Goal: Book appointment/travel/reservation

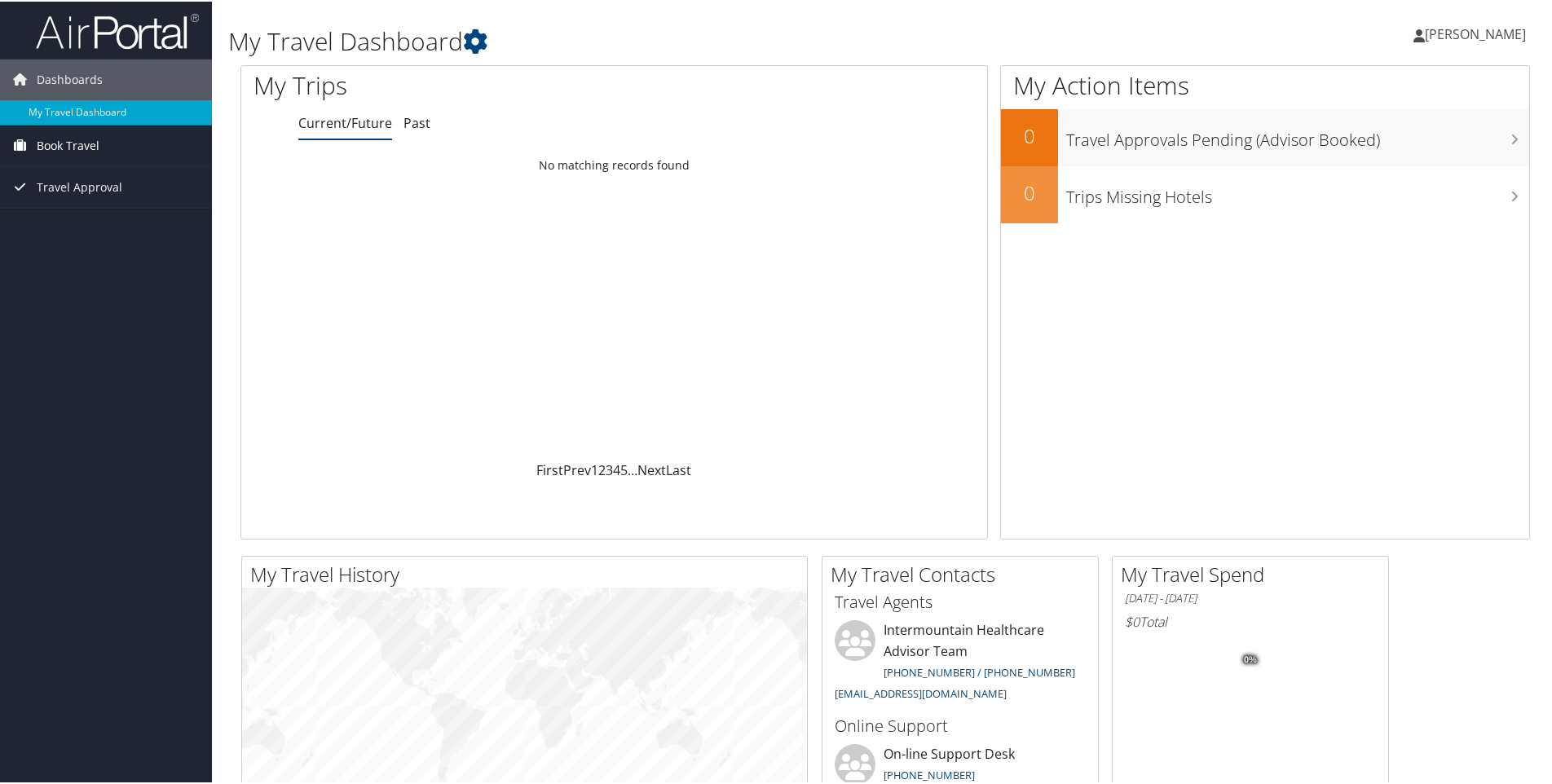
click at [88, 141] on span "Book Travel" at bounding box center [68, 144] width 62 height 40
click at [75, 199] on link "Book/Manage Online Trips" at bounding box center [106, 200] width 212 height 24
